Goal: Find specific page/section: Find specific page/section

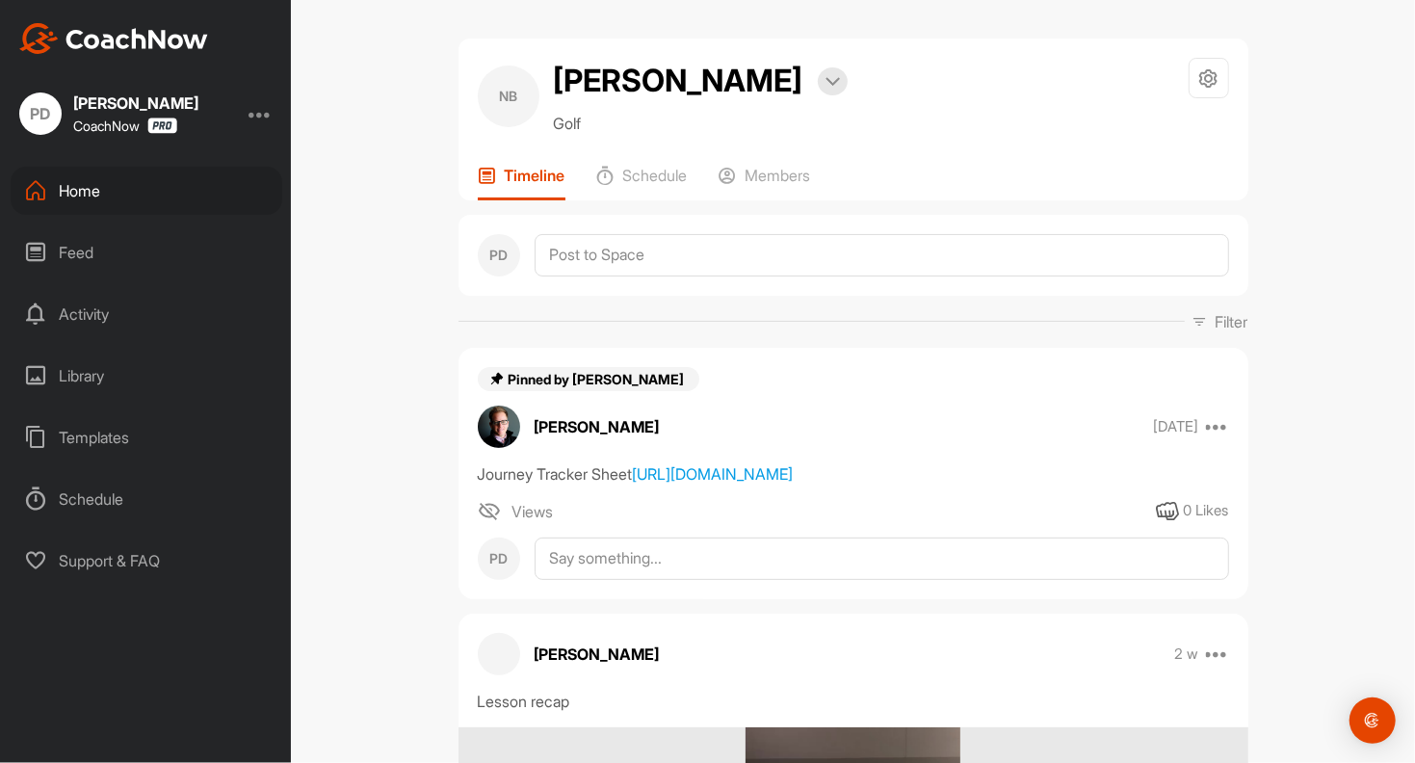
click at [104, 199] on div "Home" at bounding box center [147, 191] width 272 height 48
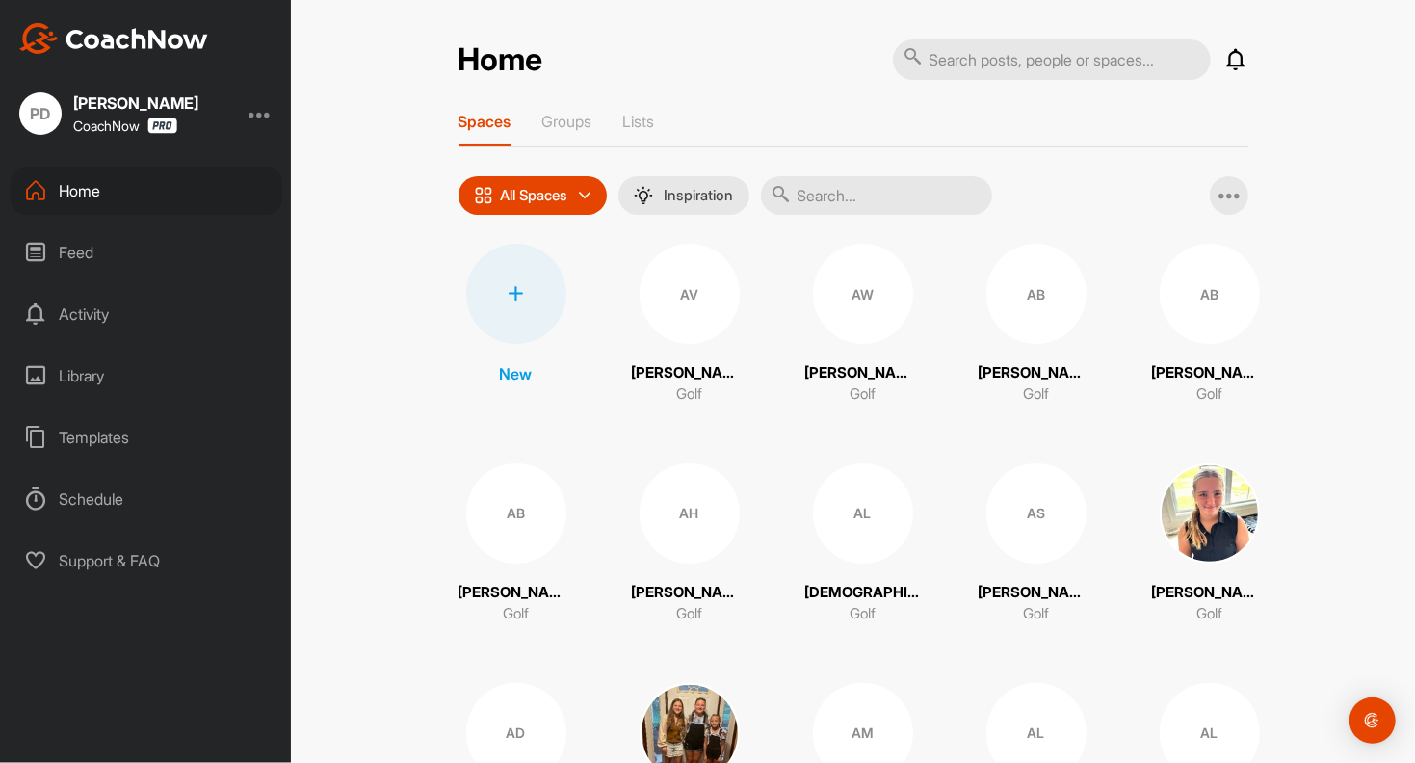
click at [859, 197] on input "text" at bounding box center [876, 195] width 231 height 39
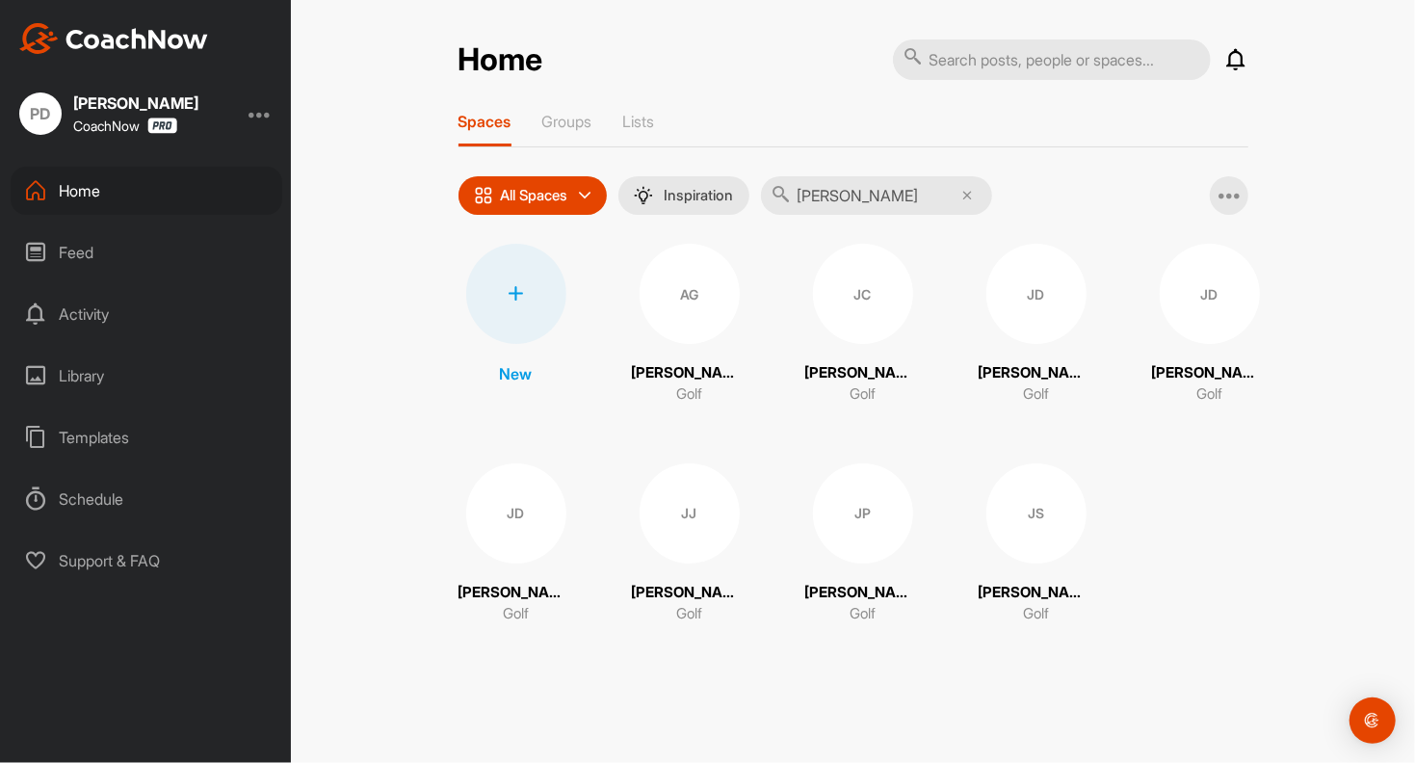
type input "[PERSON_NAME]"
click at [700, 305] on div "AG" at bounding box center [690, 294] width 100 height 100
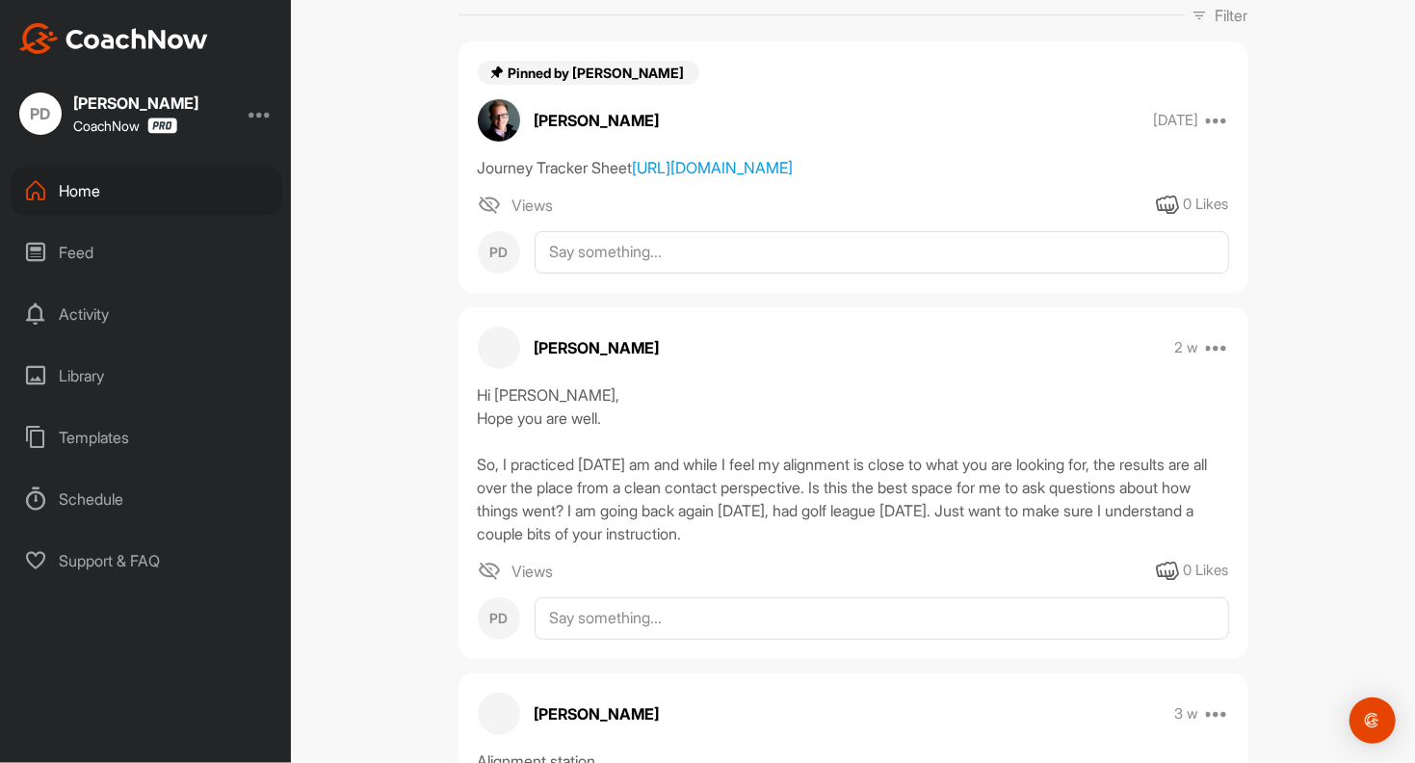
scroll to position [96, 0]
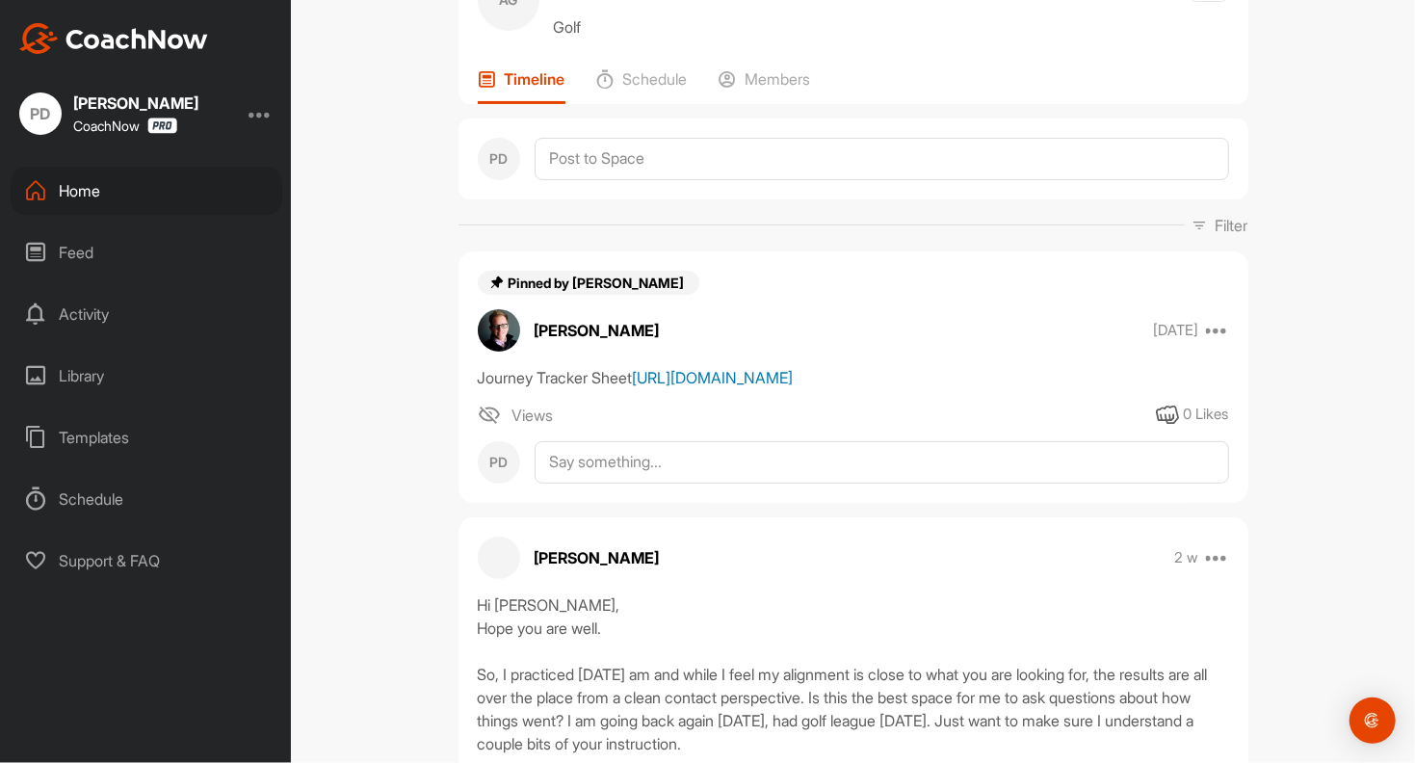
click at [707, 387] on link "[URL][DOMAIN_NAME]" at bounding box center [713, 377] width 161 height 19
click at [642, 387] on link "[URL][DOMAIN_NAME]" at bounding box center [713, 377] width 161 height 19
